Goal: Information Seeking & Learning: Learn about a topic

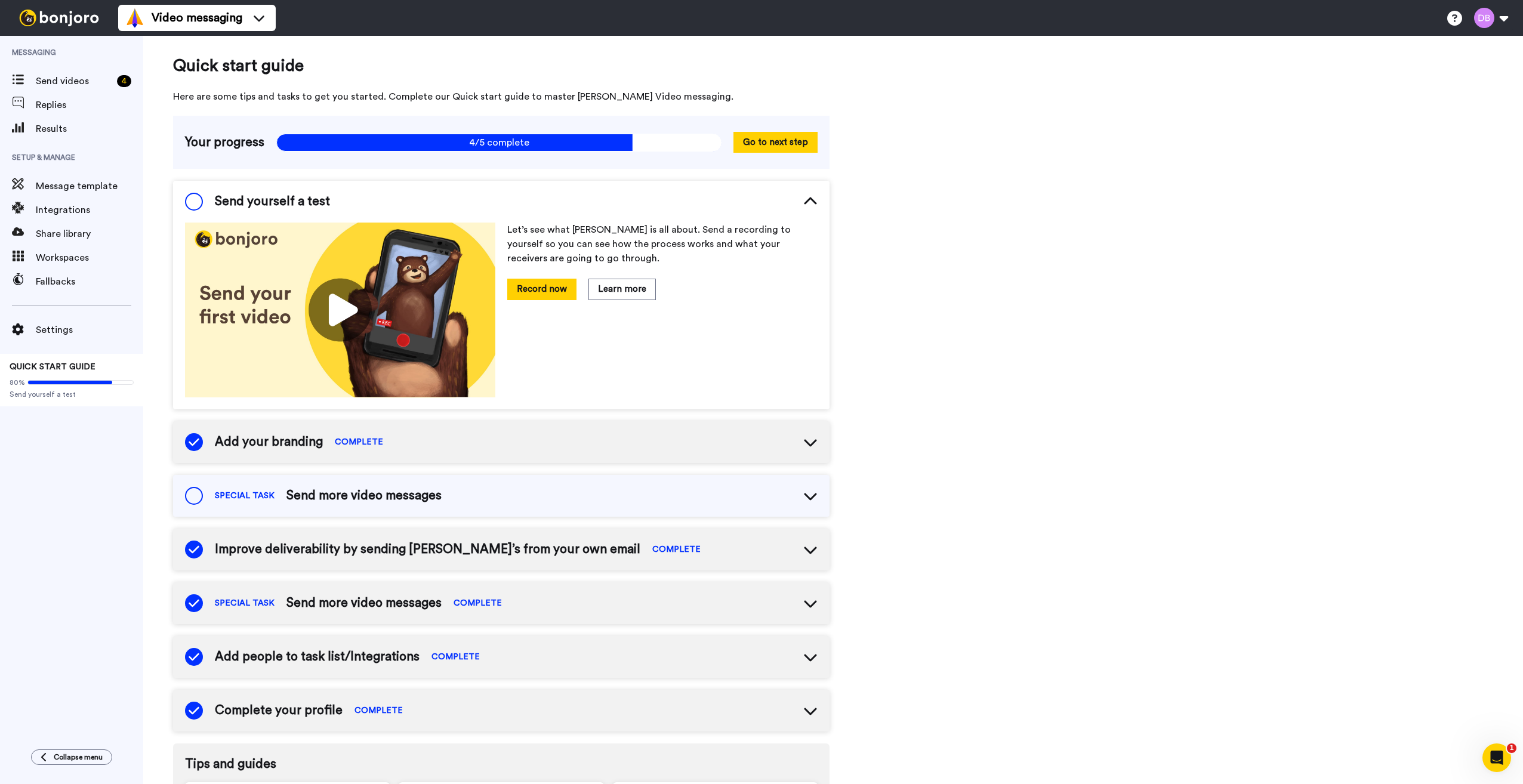
click at [749, 545] on div "Improve deliverability by sending Bonjoro’s from your own email COMPLETE" at bounding box center [501, 549] width 656 height 42
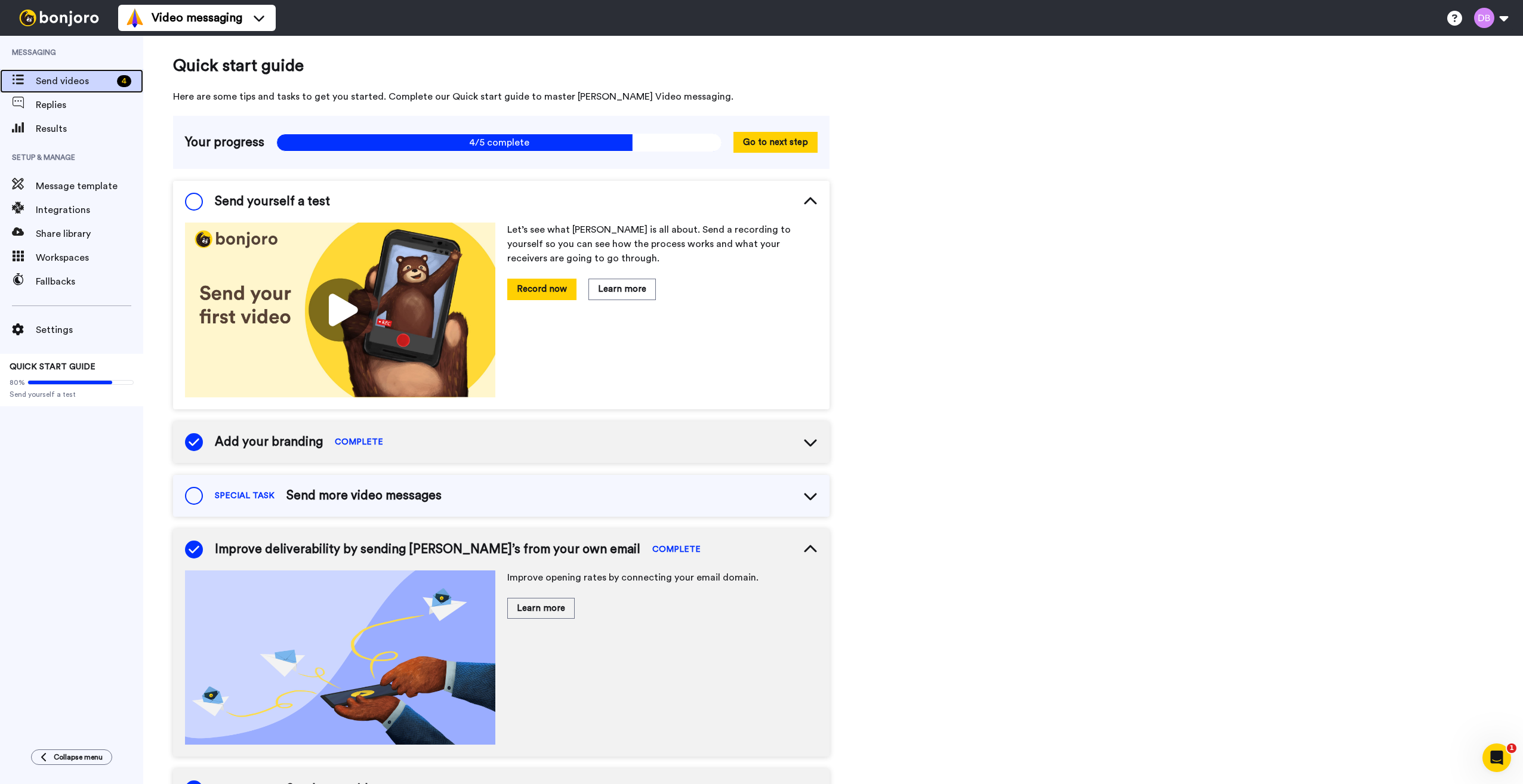
click at [49, 82] on span "Send videos" at bounding box center [74, 81] width 76 height 15
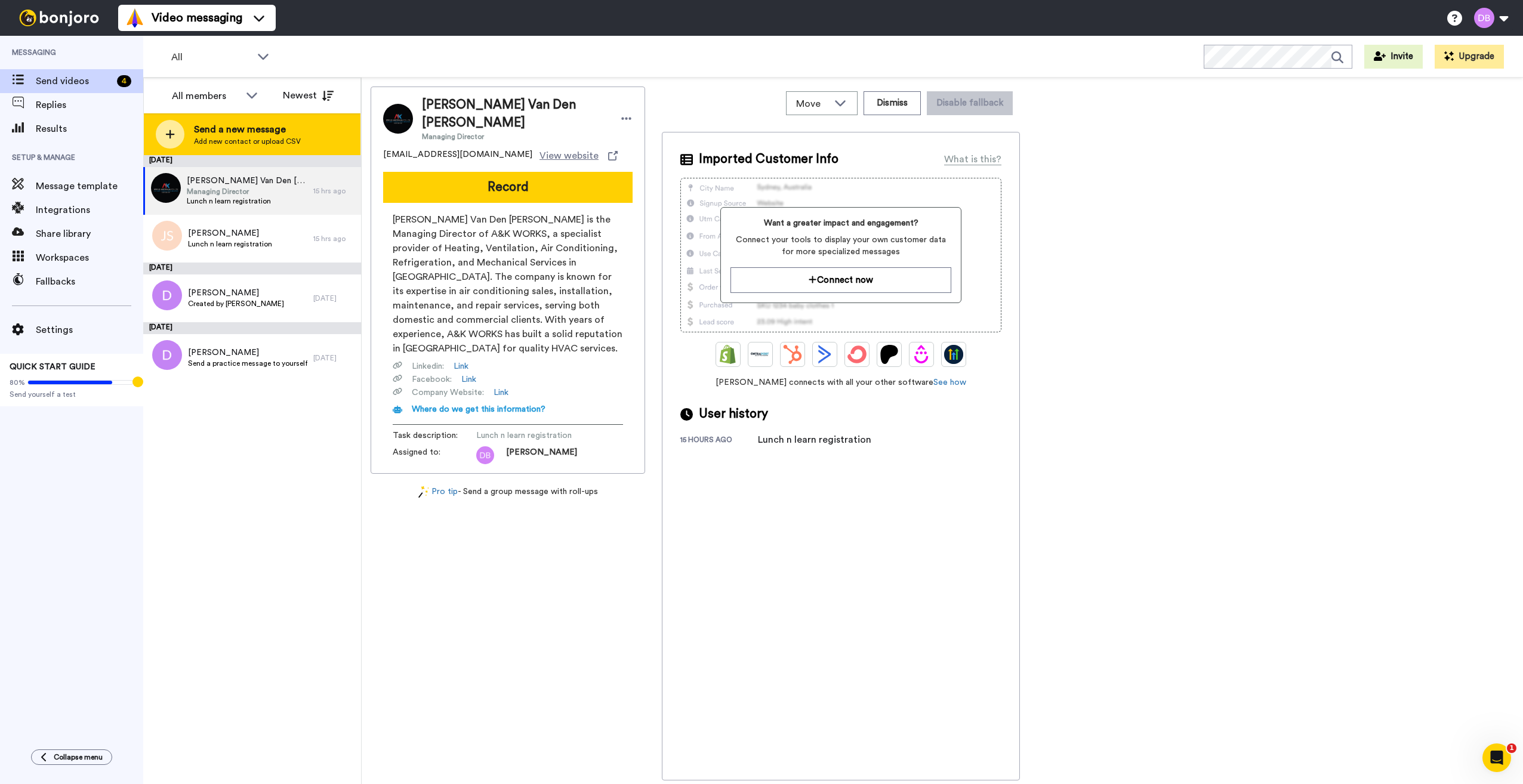
click at [166, 131] on icon at bounding box center [170, 134] width 9 height 11
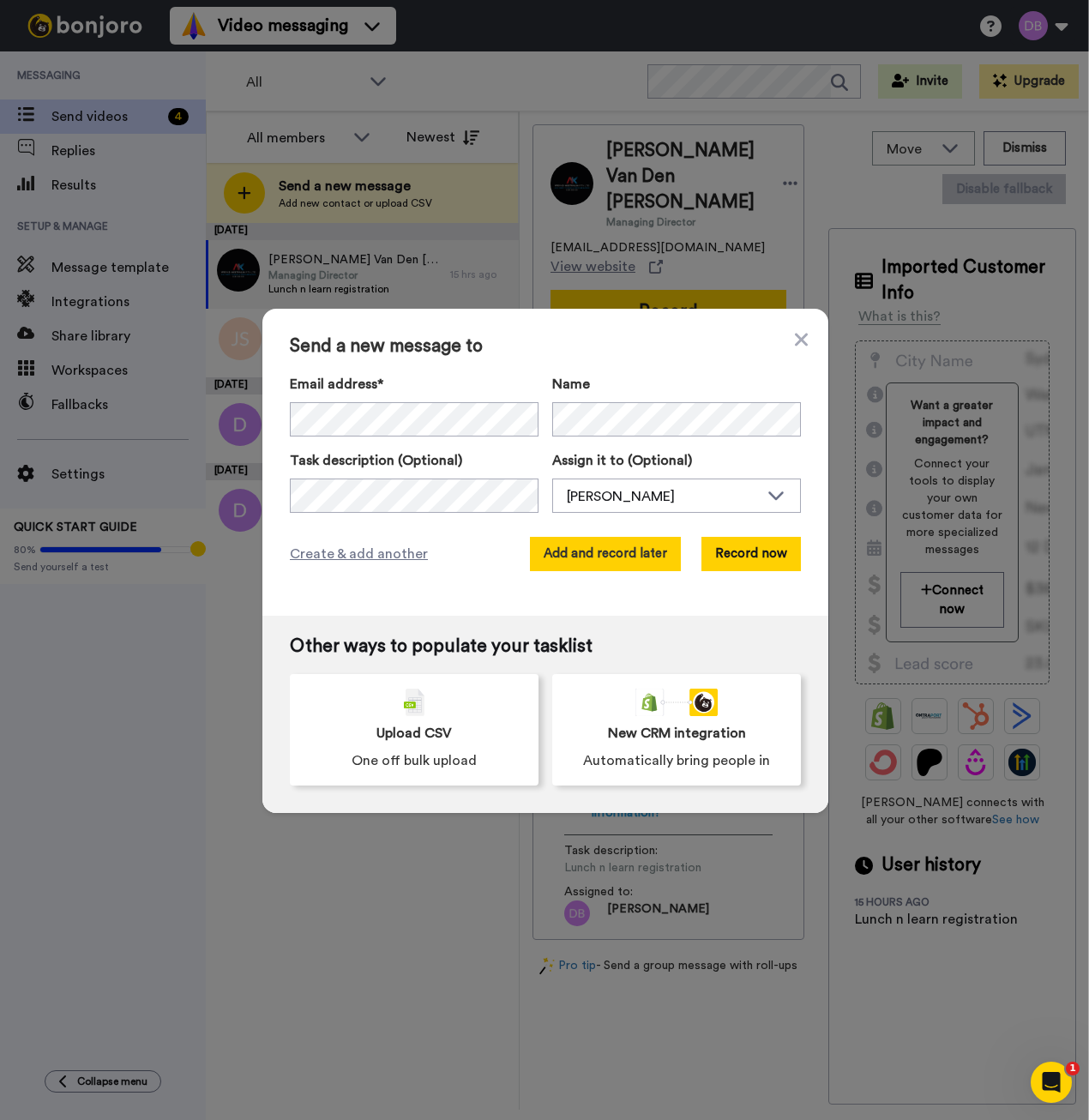
click at [625, 549] on button "Add and record later" at bounding box center [606, 554] width 151 height 34
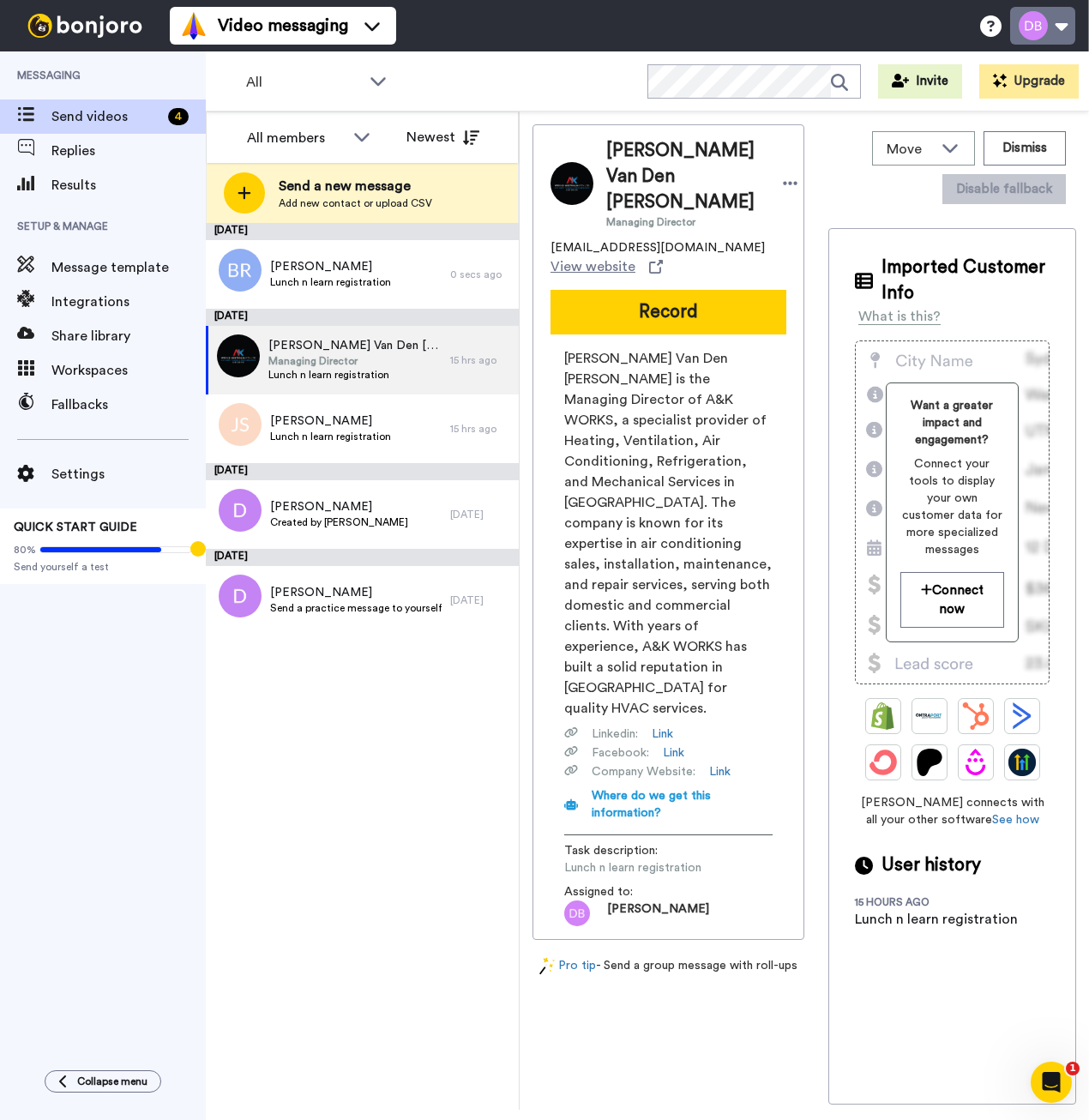
click at [1062, 21] on button at bounding box center [1042, 25] width 65 height 37
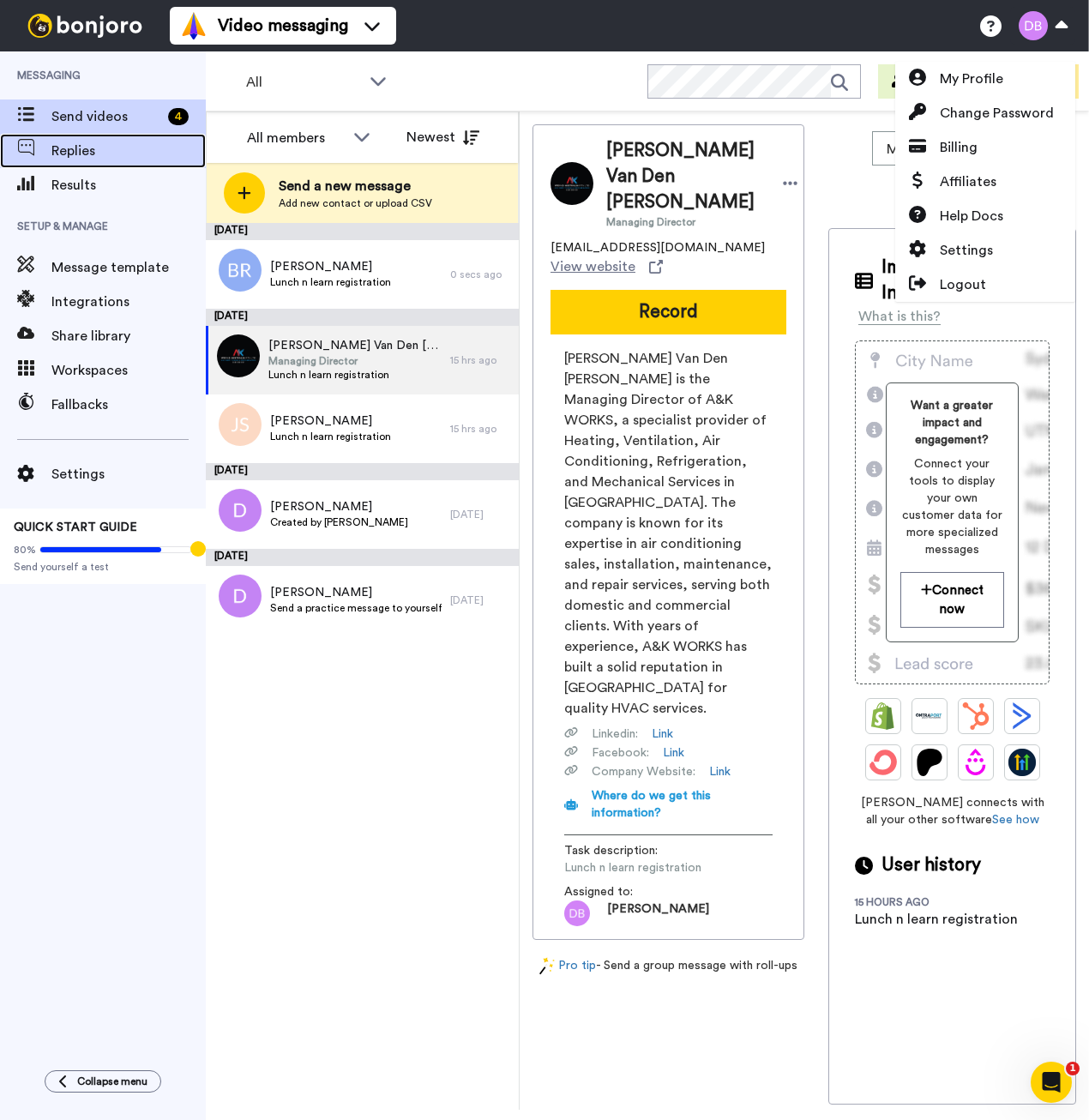
click at [79, 147] on span "Replies" at bounding box center [129, 151] width 155 height 21
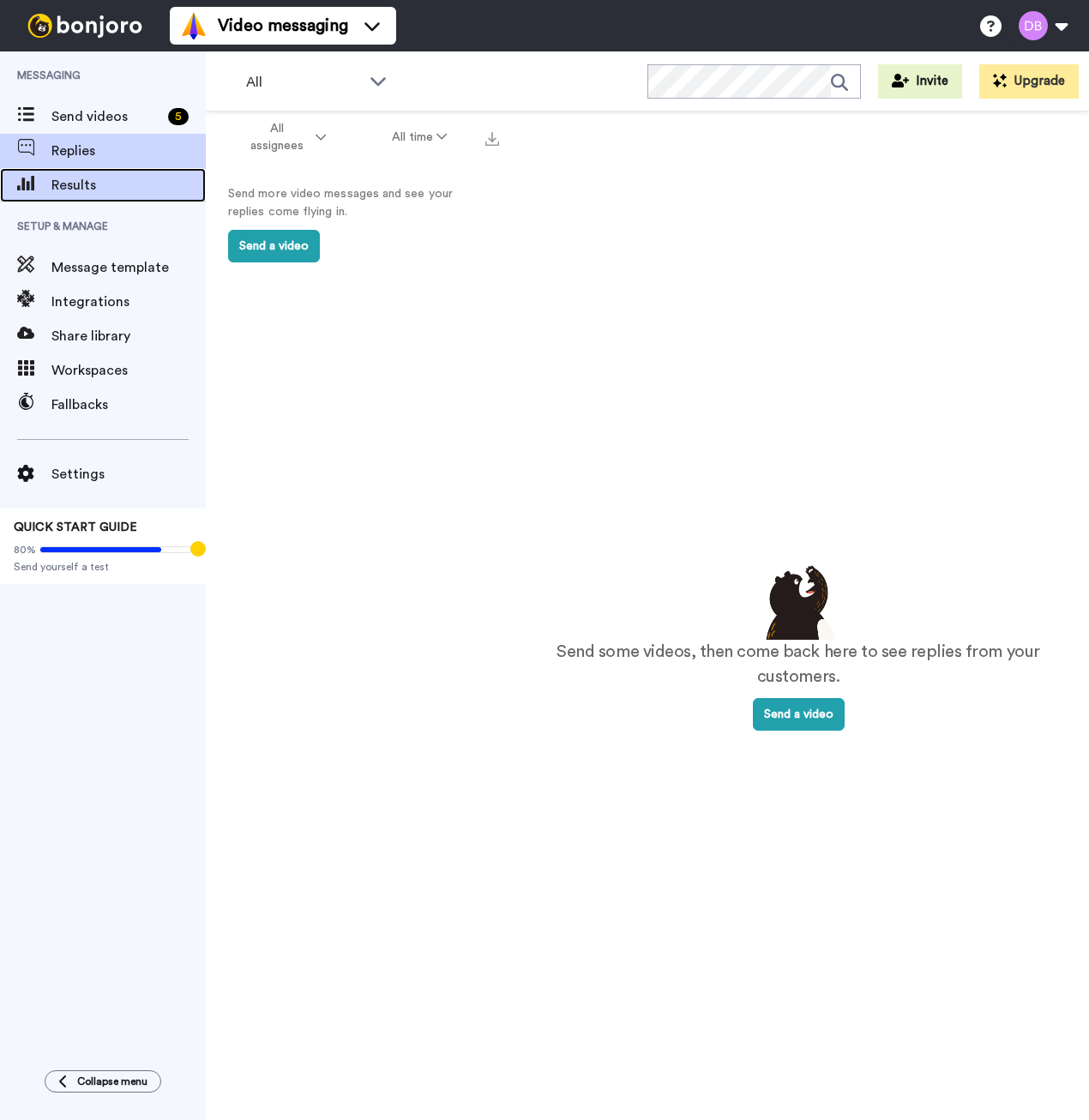
click at [91, 174] on div "Results" at bounding box center [102, 185] width 205 height 34
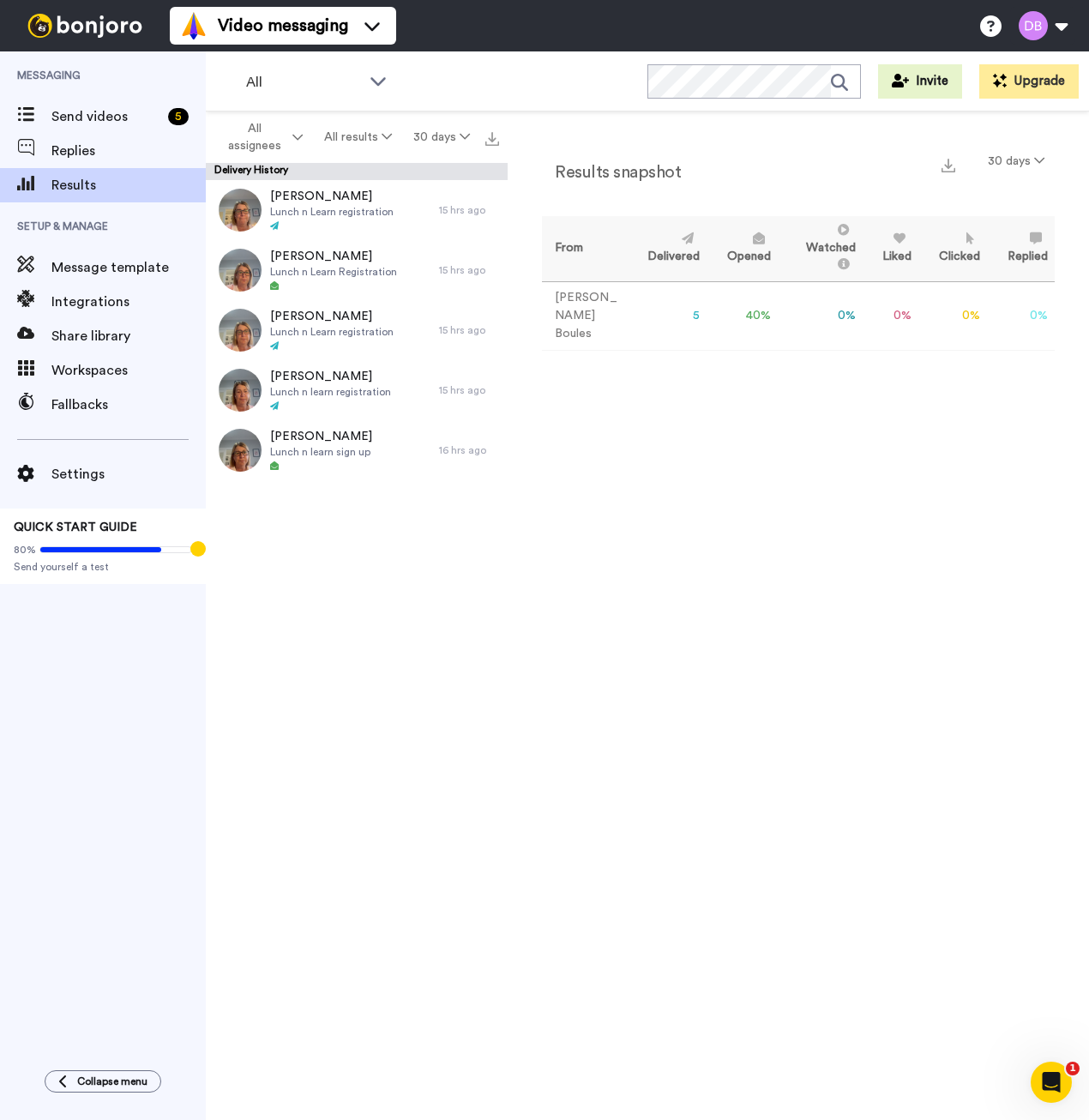
click at [739, 303] on td "40 %" at bounding box center [742, 315] width 72 height 69
click at [109, 303] on span "Integrations" at bounding box center [129, 302] width 155 height 21
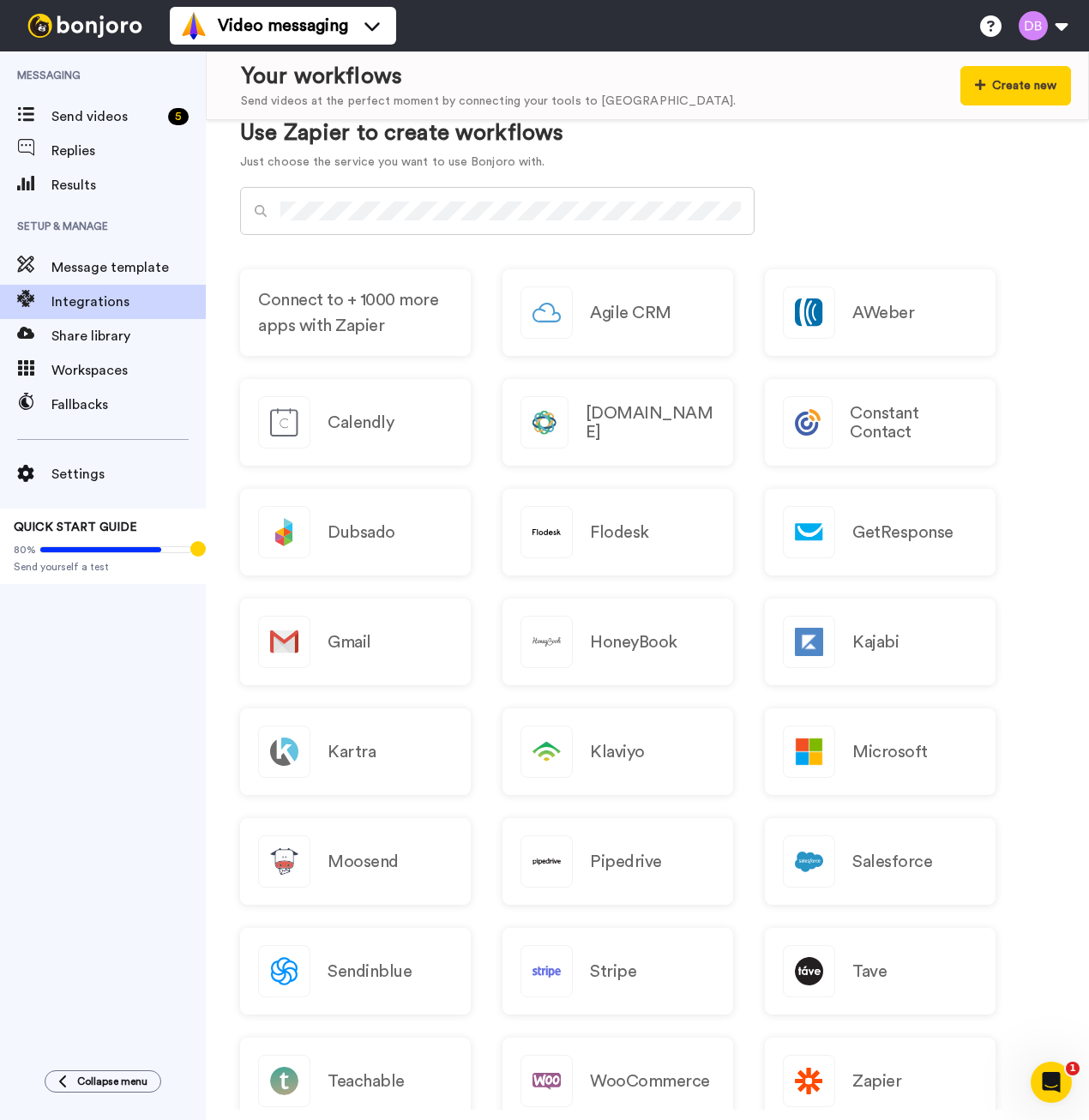
scroll to position [1201, 0]
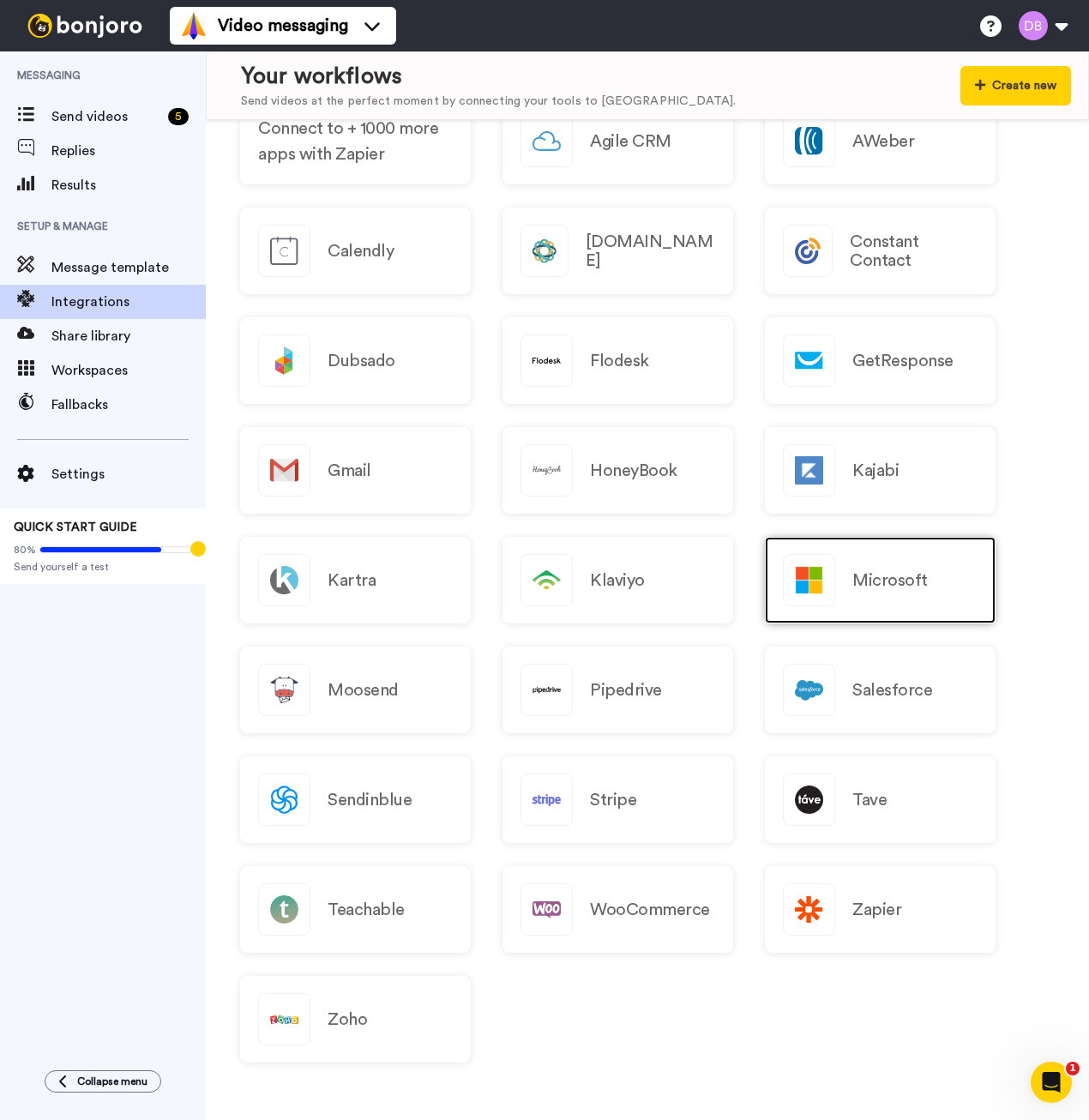
click at [936, 592] on div "Microsoft" at bounding box center [880, 580] width 230 height 87
